Goal: Navigation & Orientation: Find specific page/section

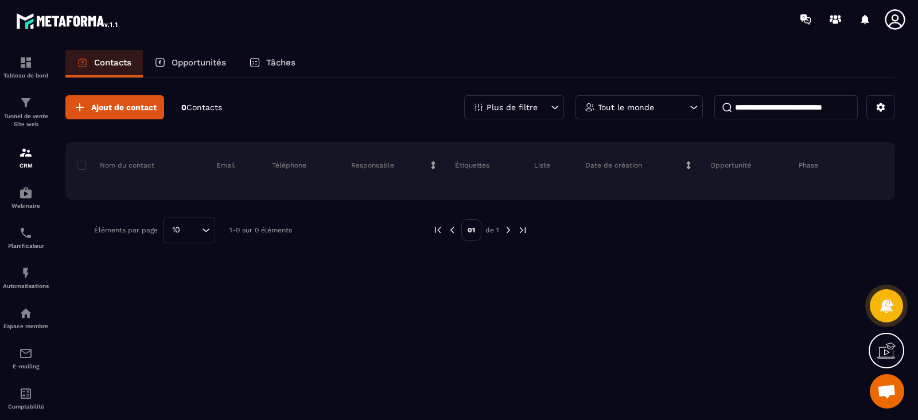
click at [55, 21] on img at bounding box center [67, 20] width 103 height 21
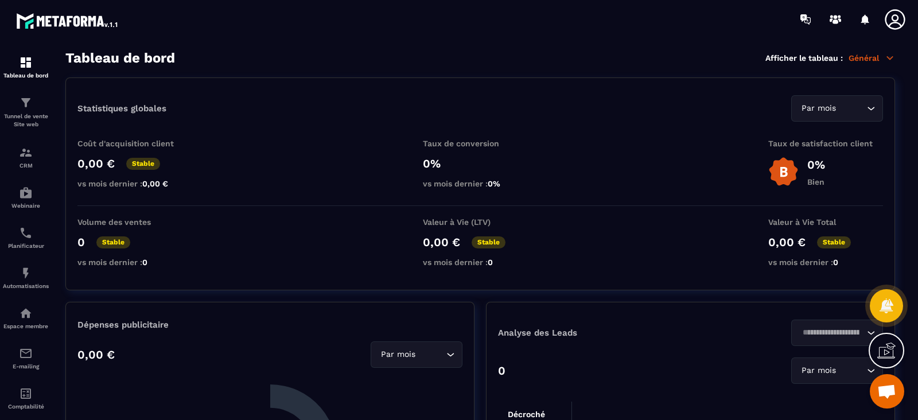
click at [108, 24] on img at bounding box center [67, 20] width 103 height 21
click at [114, 21] on img at bounding box center [67, 20] width 103 height 21
click at [804, 16] on icon at bounding box center [806, 19] width 18 height 18
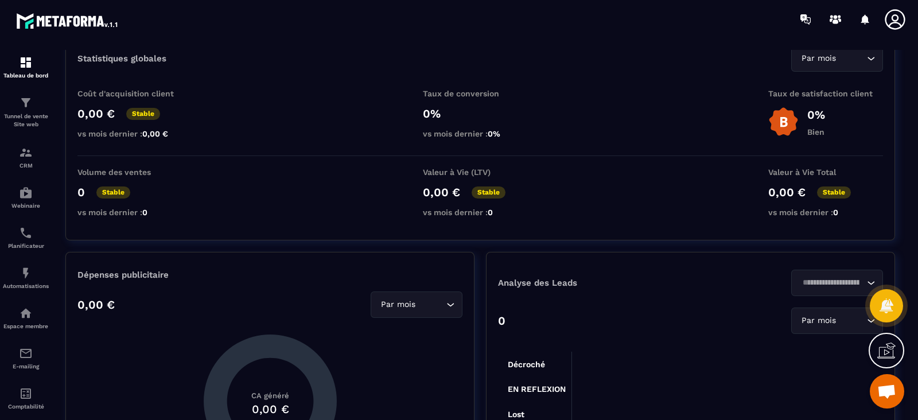
scroll to position [71, 0]
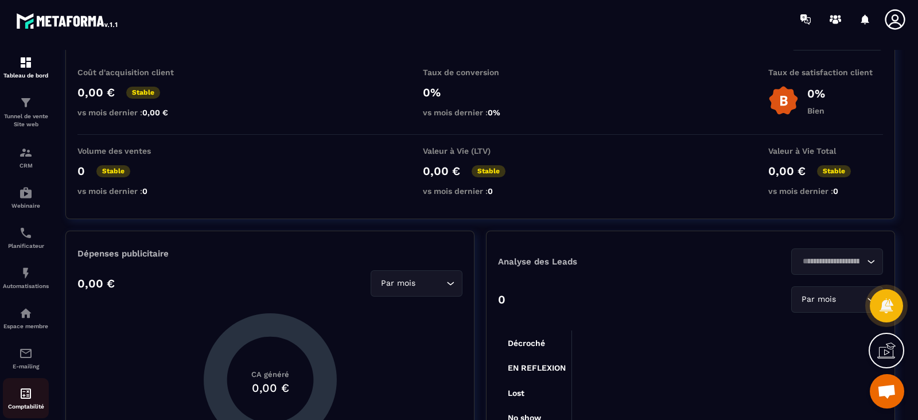
click at [19, 404] on div "Comptabilité" at bounding box center [26, 398] width 46 height 23
click at [24, 398] on img at bounding box center [26, 394] width 14 height 14
click at [32, 146] on link "CRM" at bounding box center [26, 157] width 46 height 40
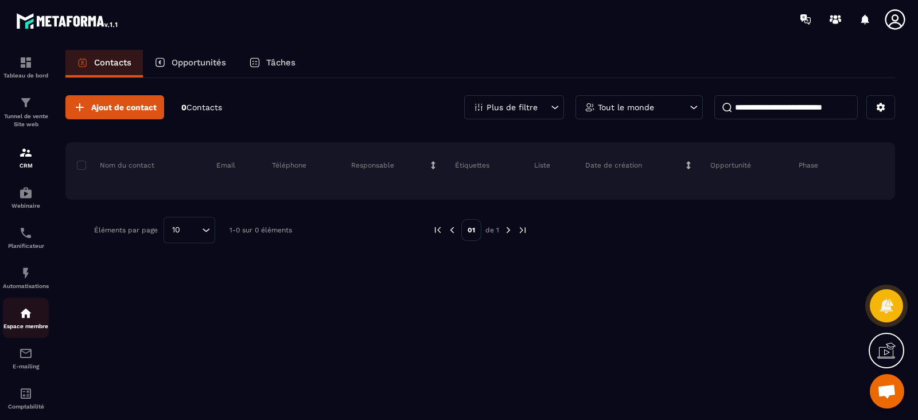
click at [20, 325] on p "Espace membre" at bounding box center [26, 326] width 46 height 6
click at [26, 357] on img at bounding box center [26, 354] width 14 height 14
